Goal: Find specific page/section: Find specific page/section

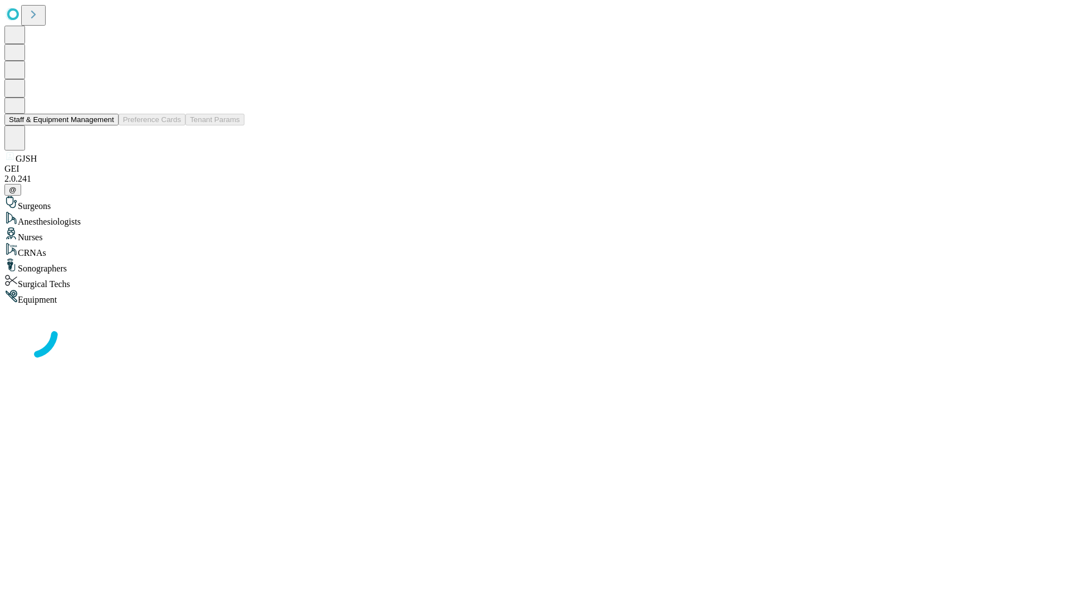
click at [106, 125] on button "Staff & Equipment Management" at bounding box center [61, 120] width 114 height 12
